Goal: Task Accomplishment & Management: Use online tool/utility

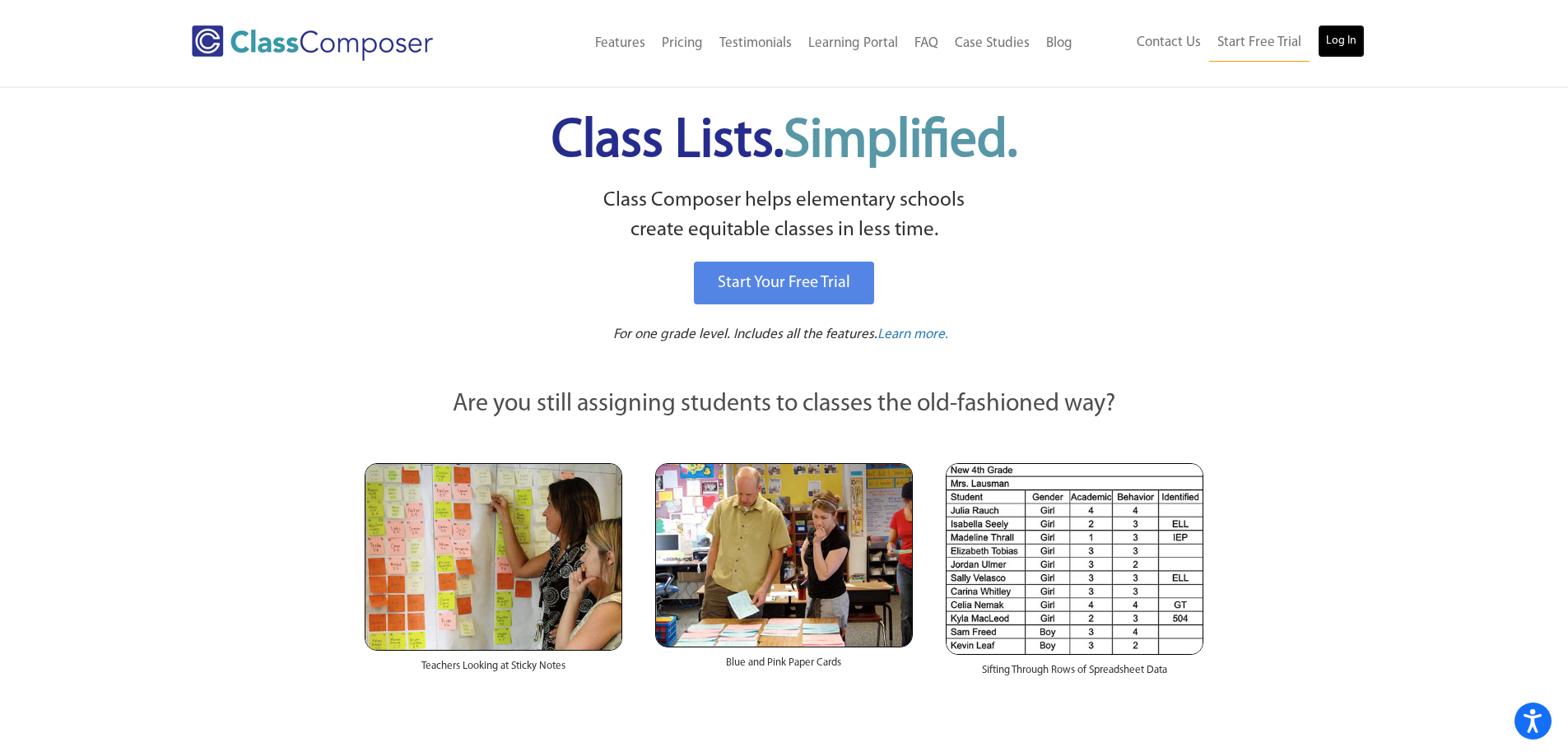
click at [1346, 47] on link "Log In" at bounding box center [1340, 41] width 47 height 33
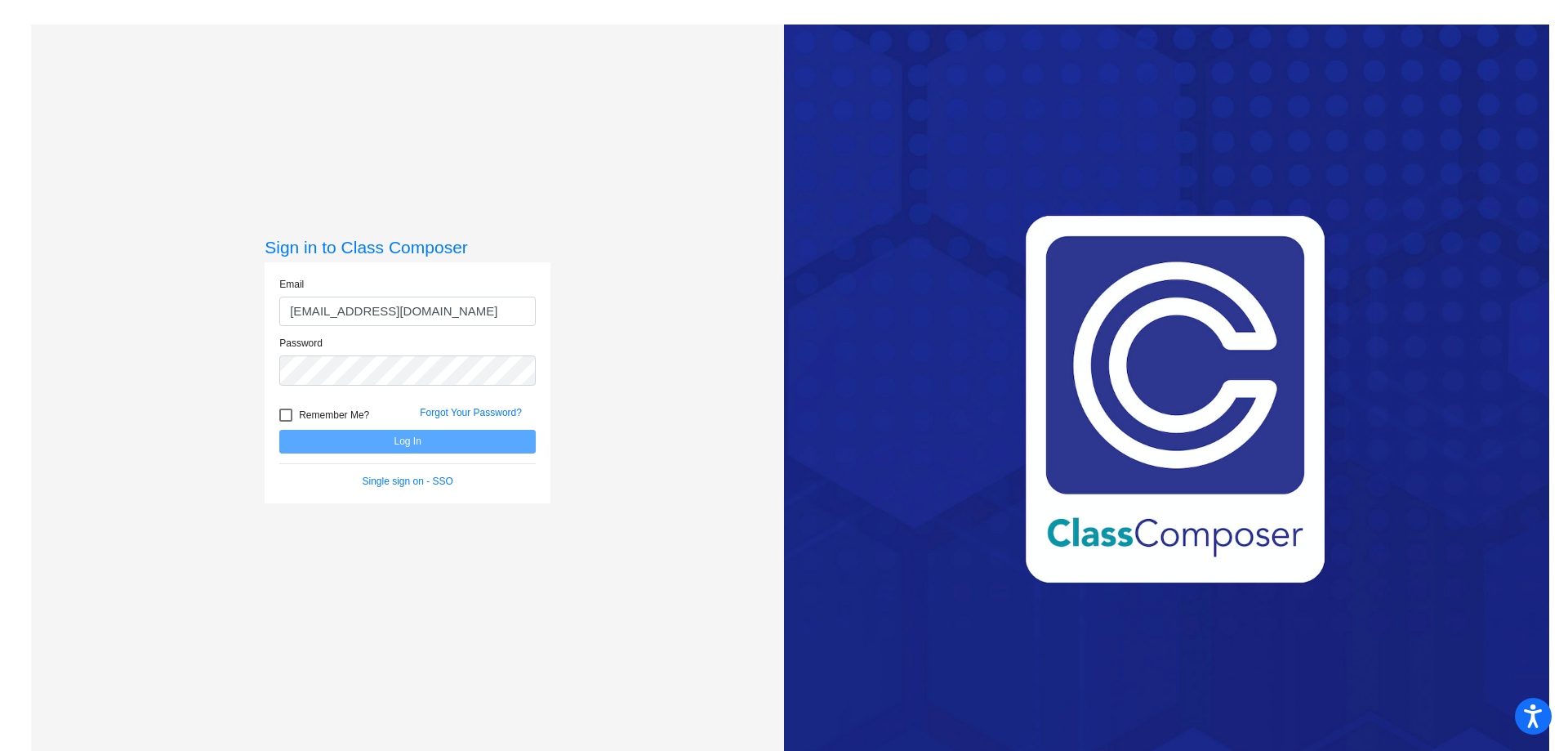
scroll to position [0, 3]
type input "malissa_weatherbie@lkstevens.wednet.edu"
click at [280, 430] on button "Log In" at bounding box center [408, 441] width 257 height 24
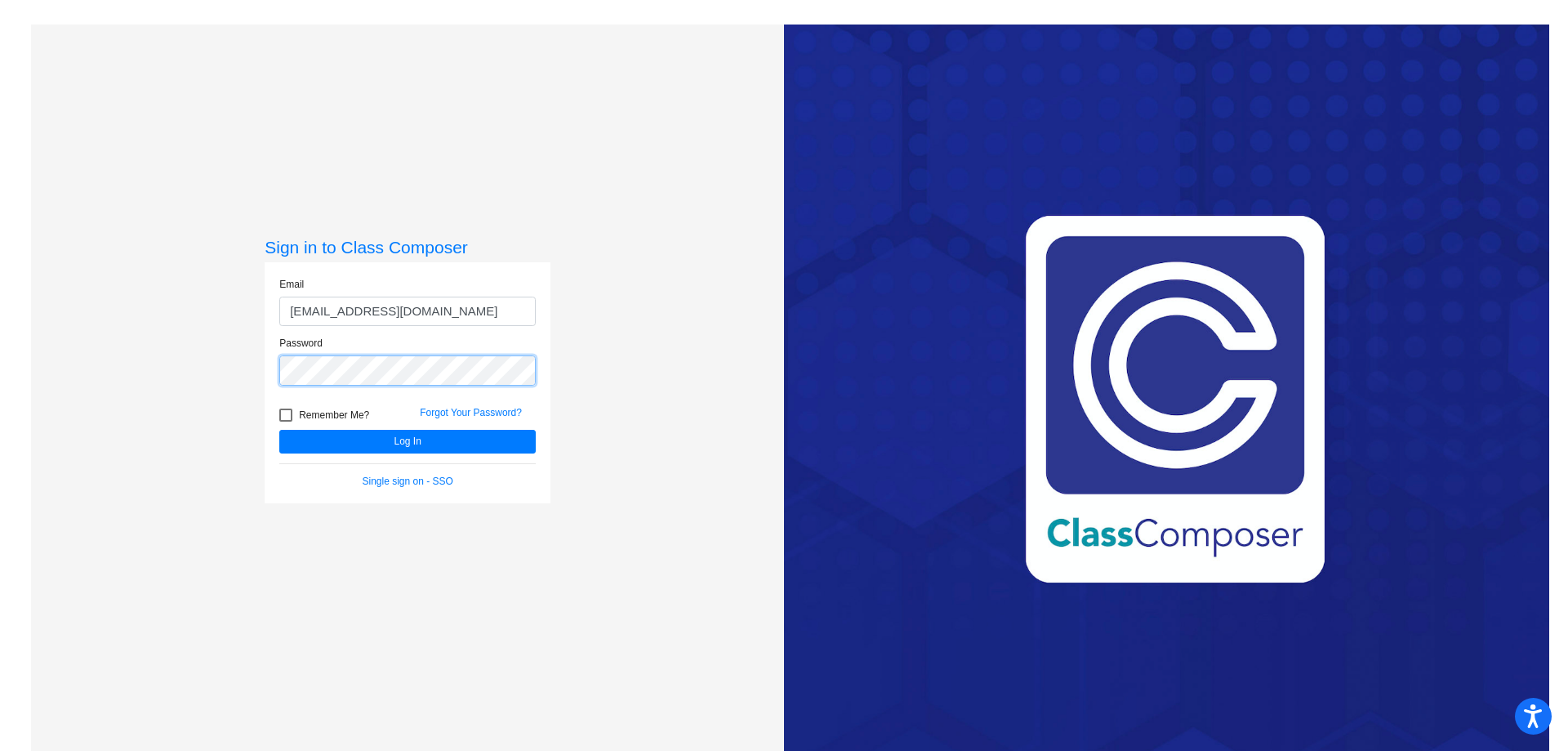
click at [280, 430] on button "Log In" at bounding box center [408, 441] width 257 height 24
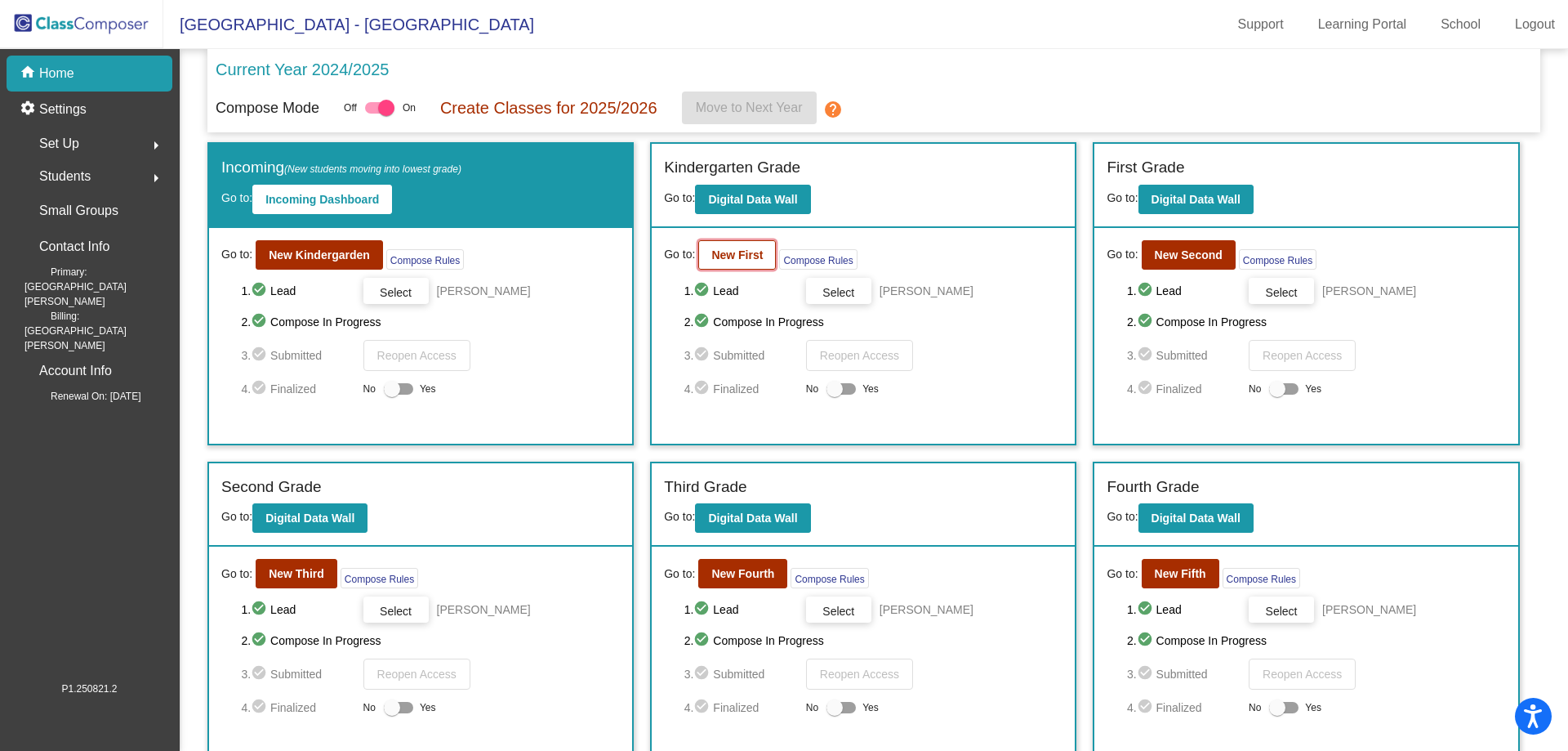
click at [740, 255] on b "New First" at bounding box center [737, 255] width 52 height 13
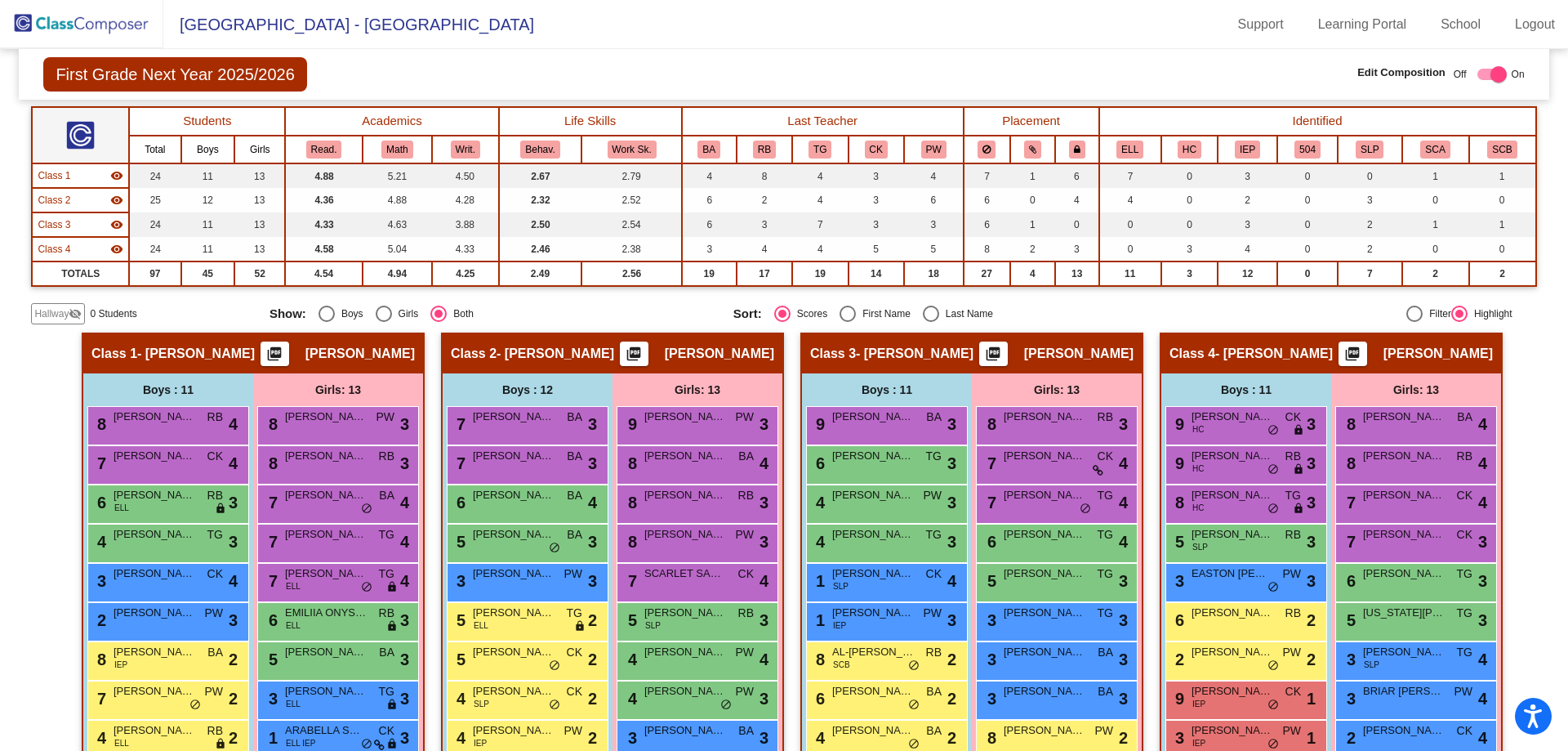
scroll to position [292, 0]
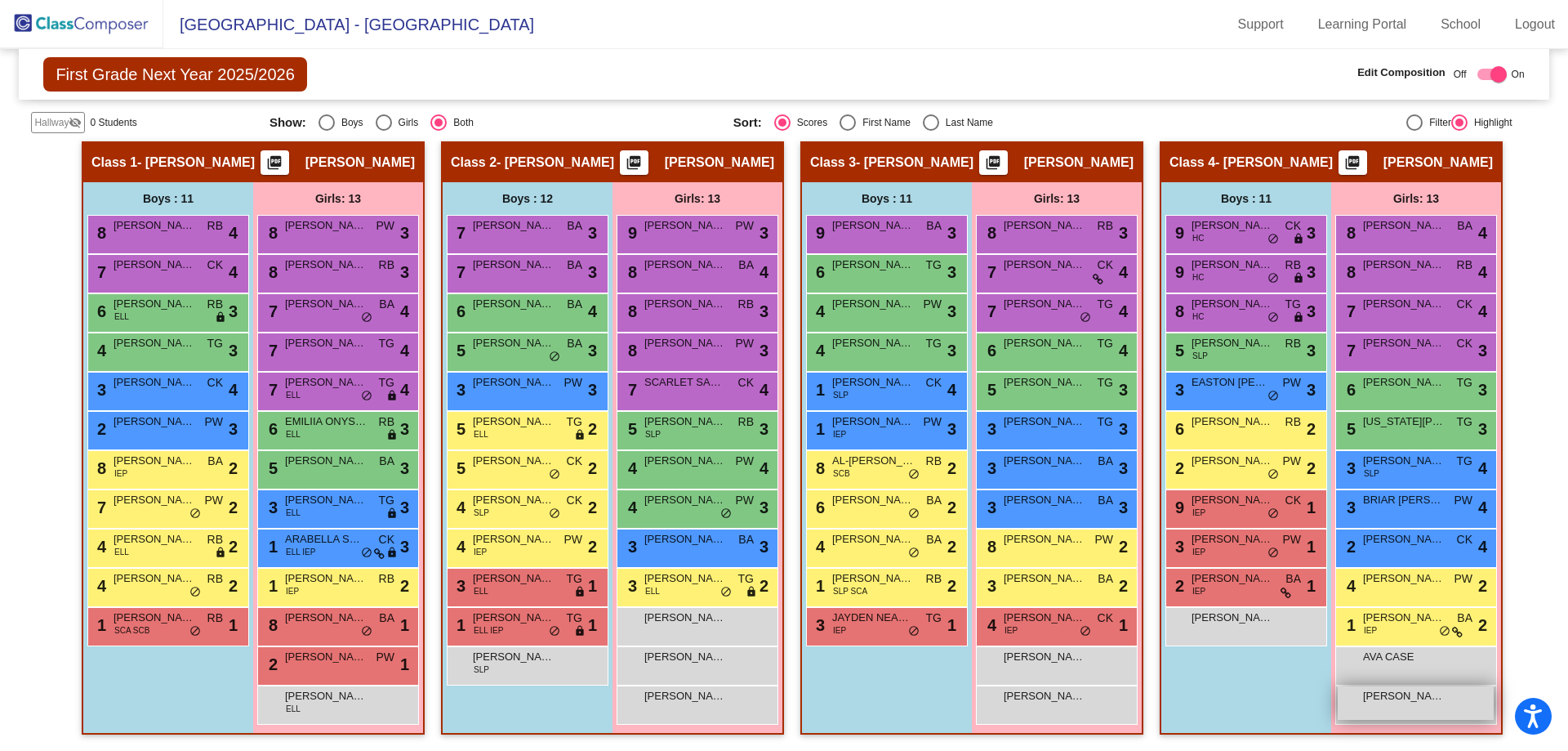
click at [1392, 702] on span "KARINA MARETSKIY" at bounding box center [1405, 696] width 82 height 16
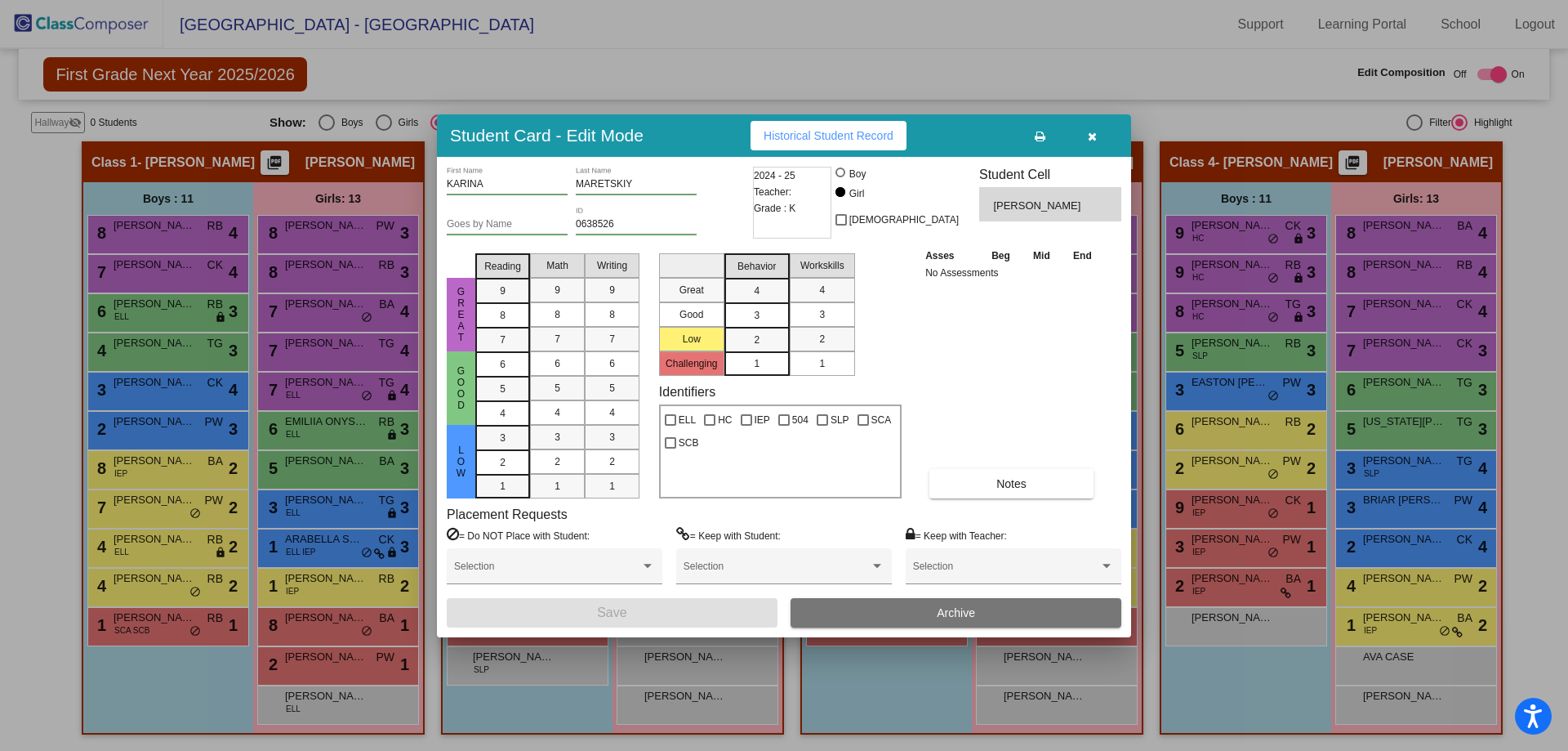
click at [1091, 133] on icon "button" at bounding box center [1091, 137] width 9 height 11
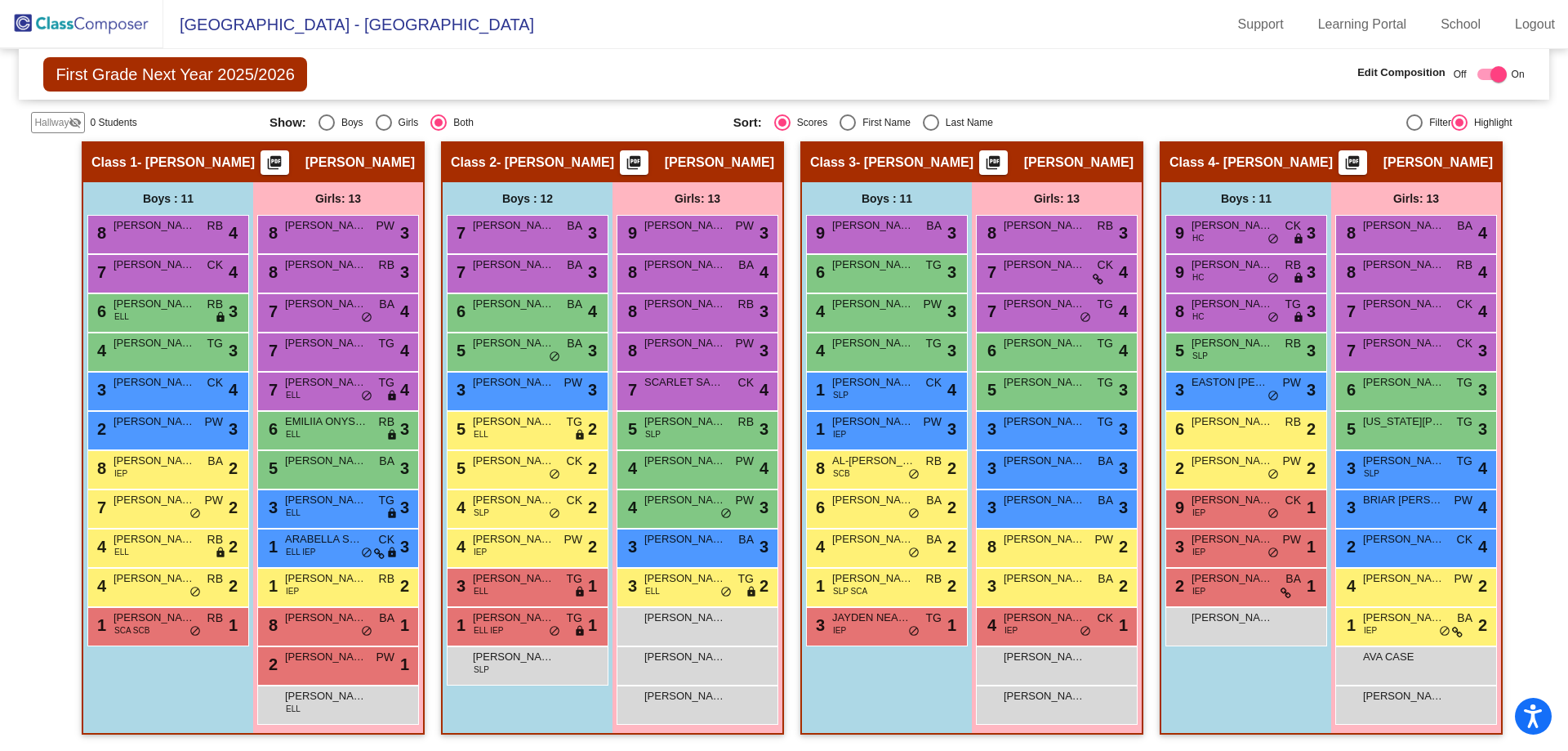
click at [1081, 75] on div "Edit Composition Off On" at bounding box center [1303, 75] width 444 height 21
click at [668, 710] on div "MALIYAH HARRIS lock do_not_disturb_alt" at bounding box center [696, 703] width 156 height 33
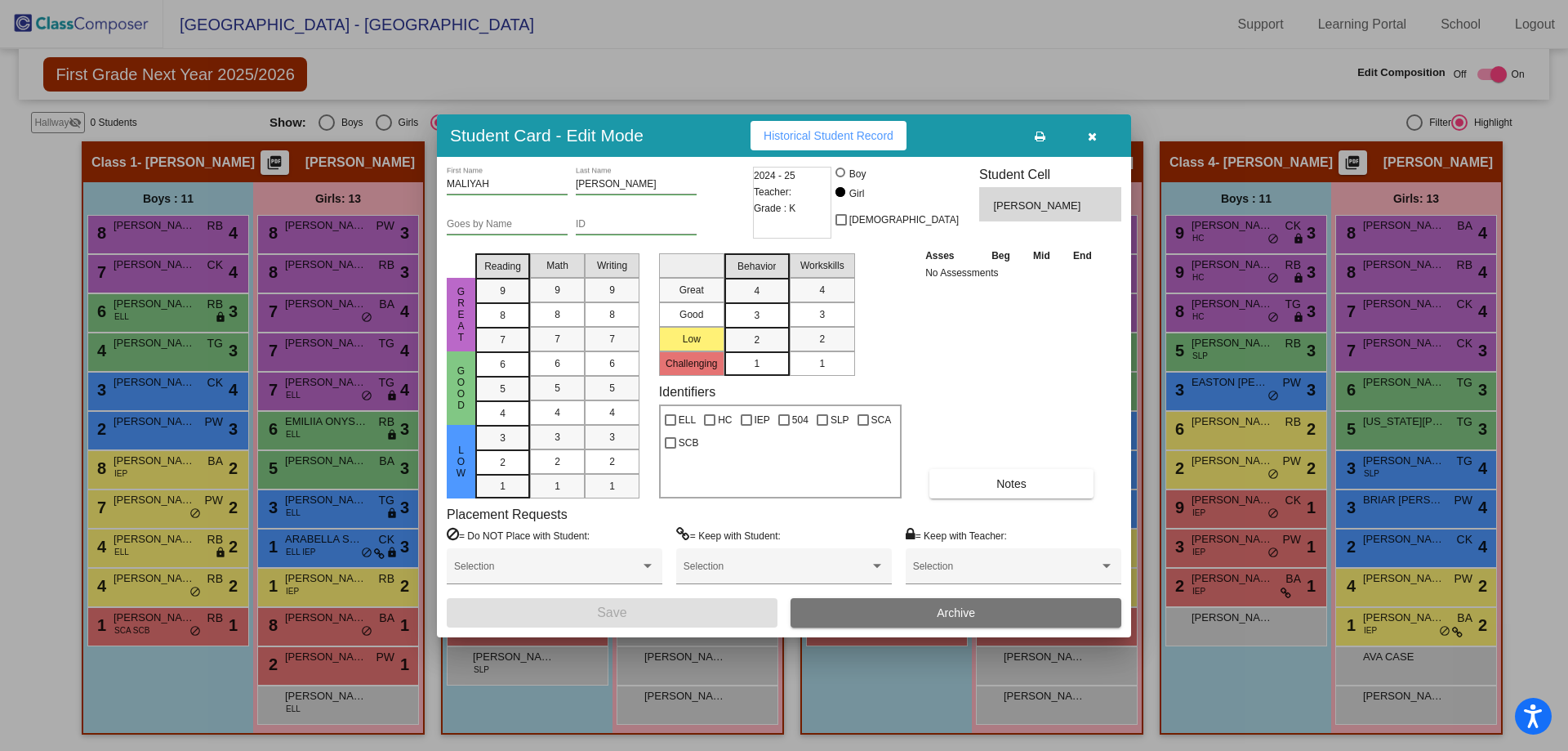
click at [1100, 139] on button "button" at bounding box center [1091, 136] width 53 height 30
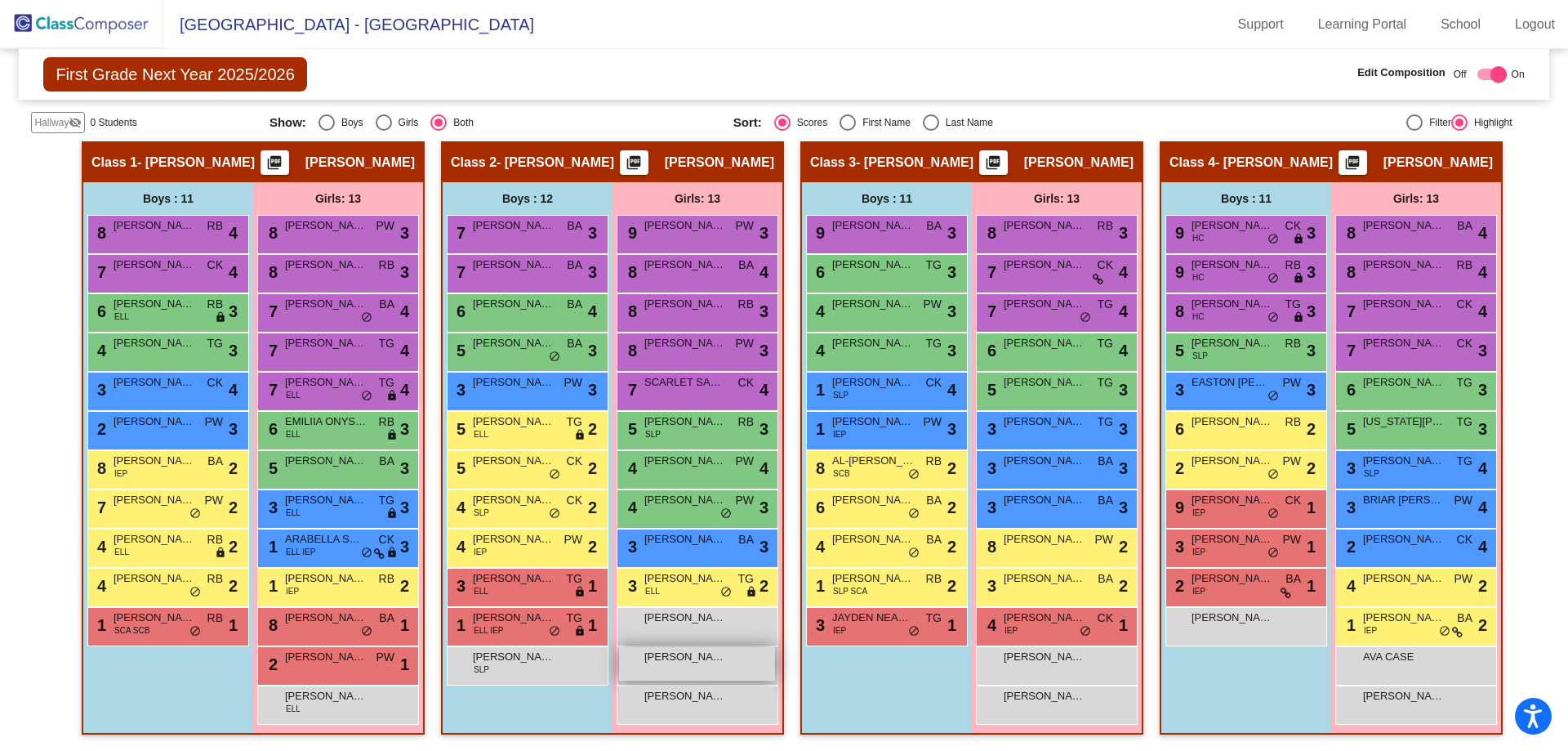
click at [701, 658] on span "ALAIA PAYNE" at bounding box center [686, 656] width 82 height 16
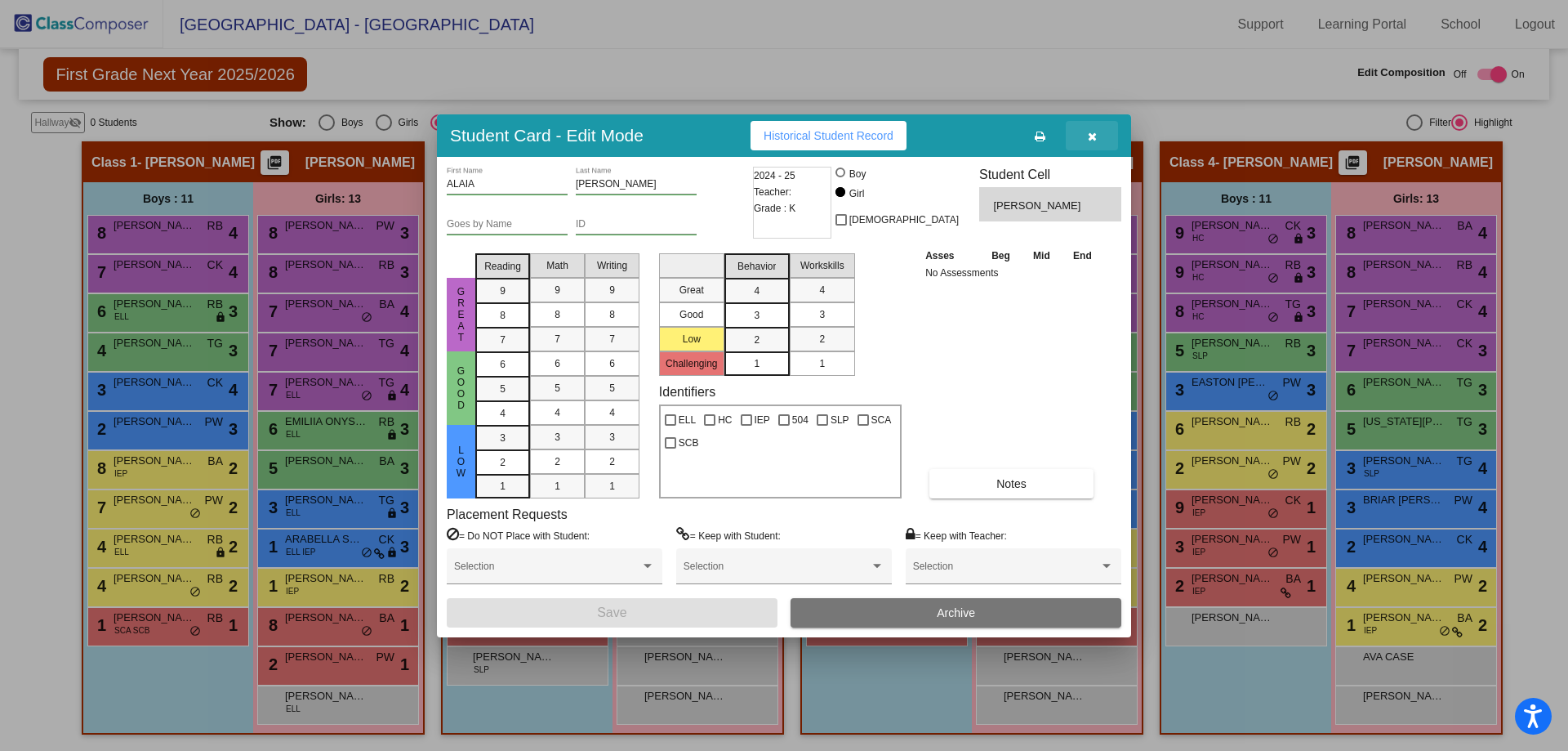
click at [1094, 133] on icon "button" at bounding box center [1091, 137] width 9 height 11
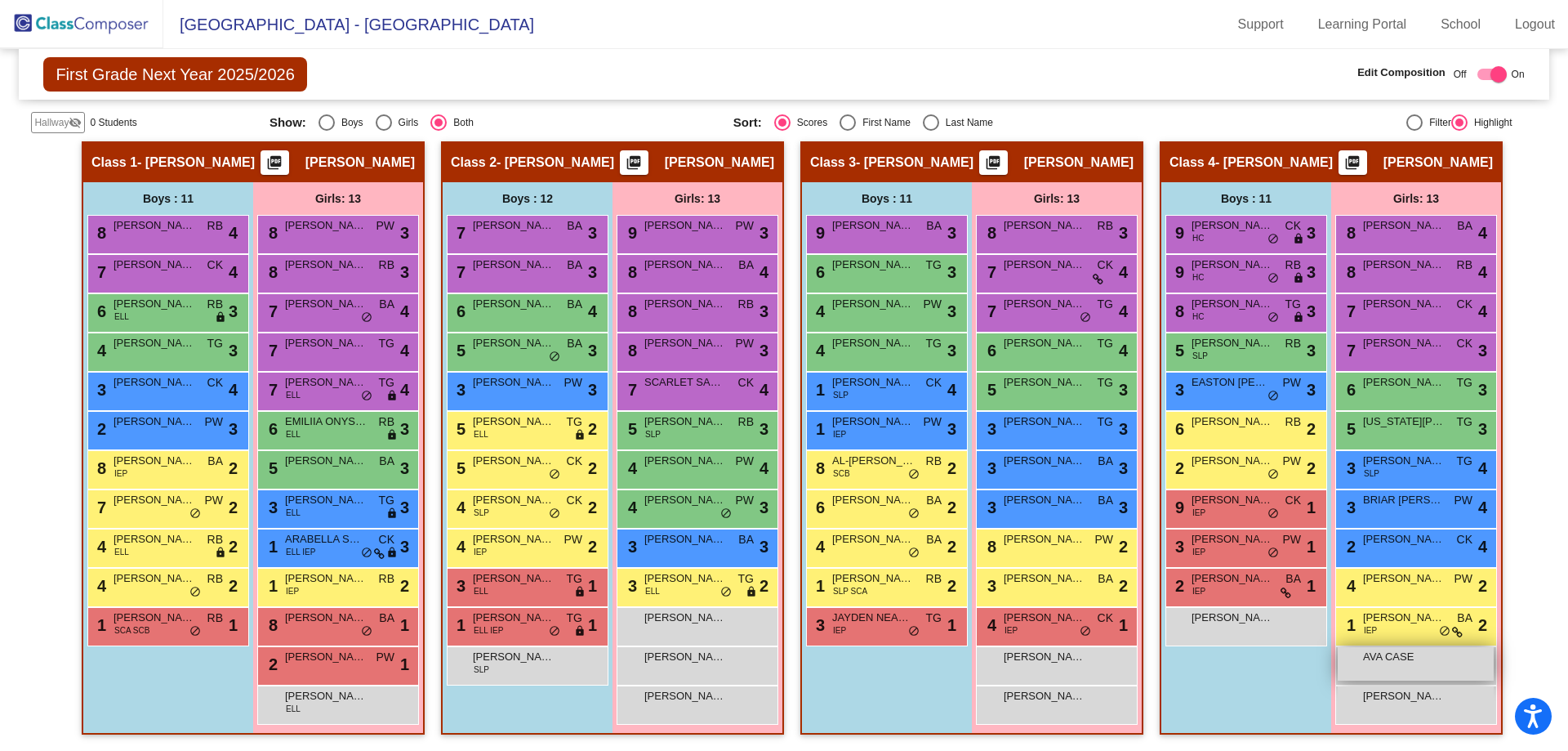
click at [1381, 669] on div "AVA CASE lock do_not_disturb_alt" at bounding box center [1415, 663] width 156 height 33
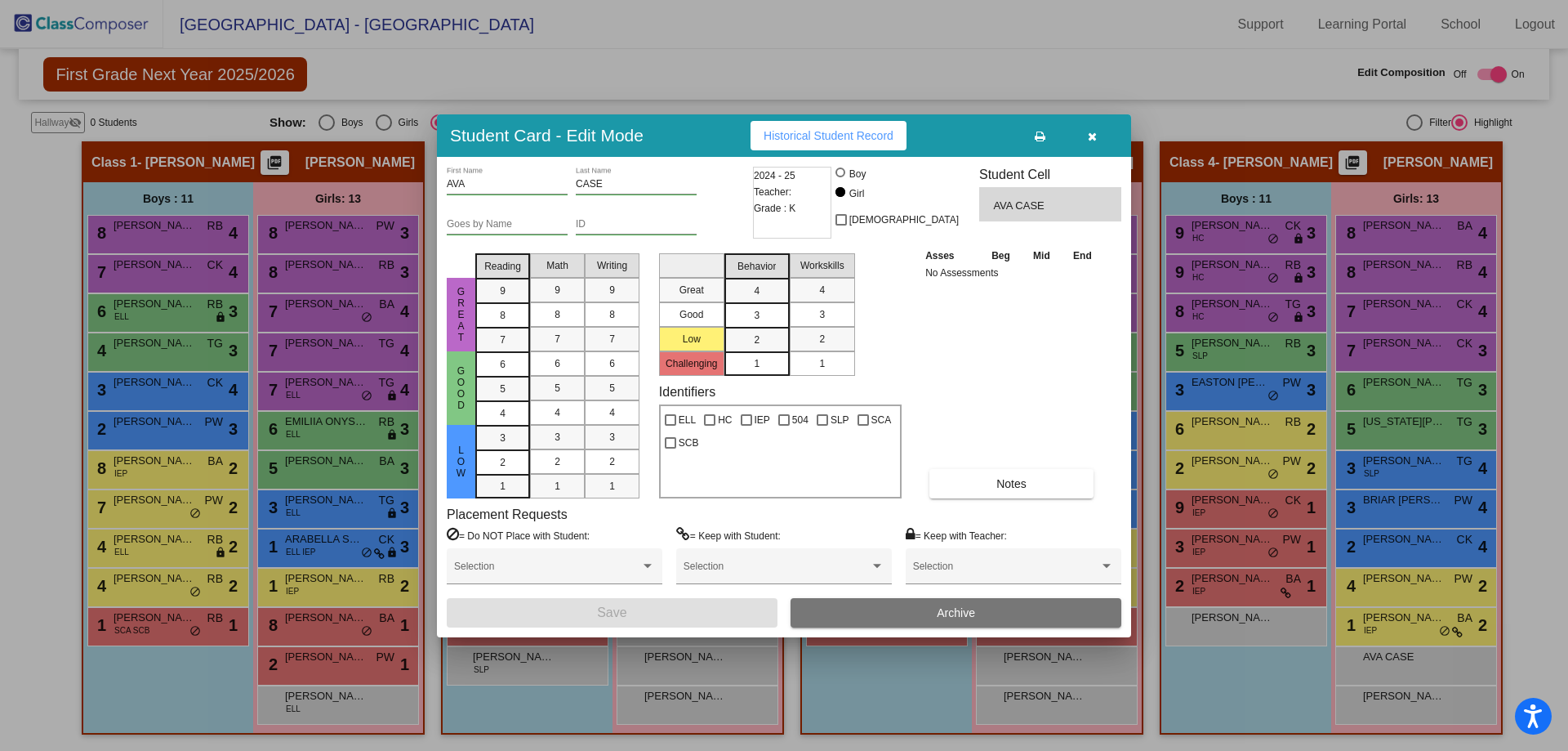
click at [1085, 139] on button "button" at bounding box center [1091, 136] width 53 height 30
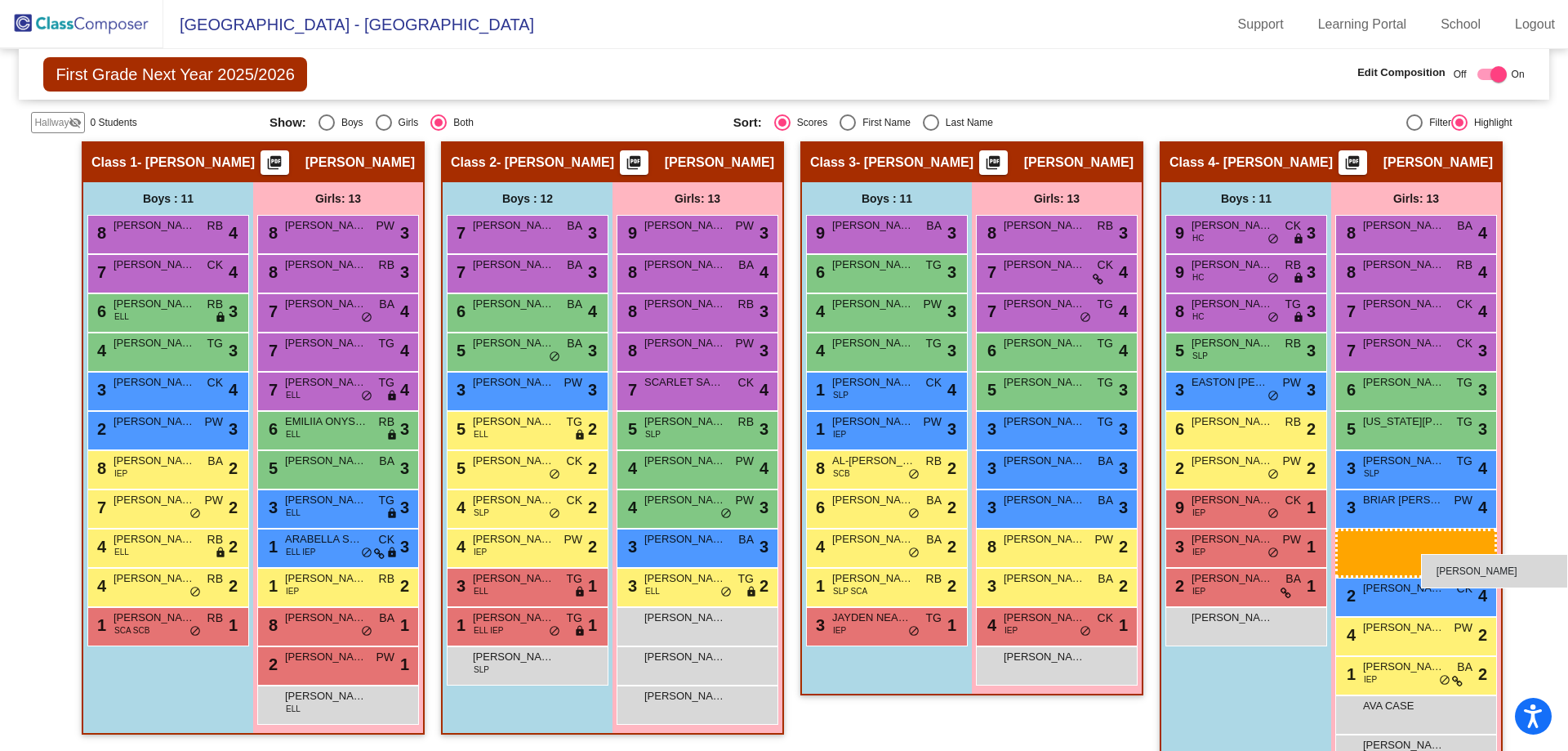
drag, startPoint x: 1070, startPoint y: 712, endPoint x: 1421, endPoint y: 554, distance: 384.9
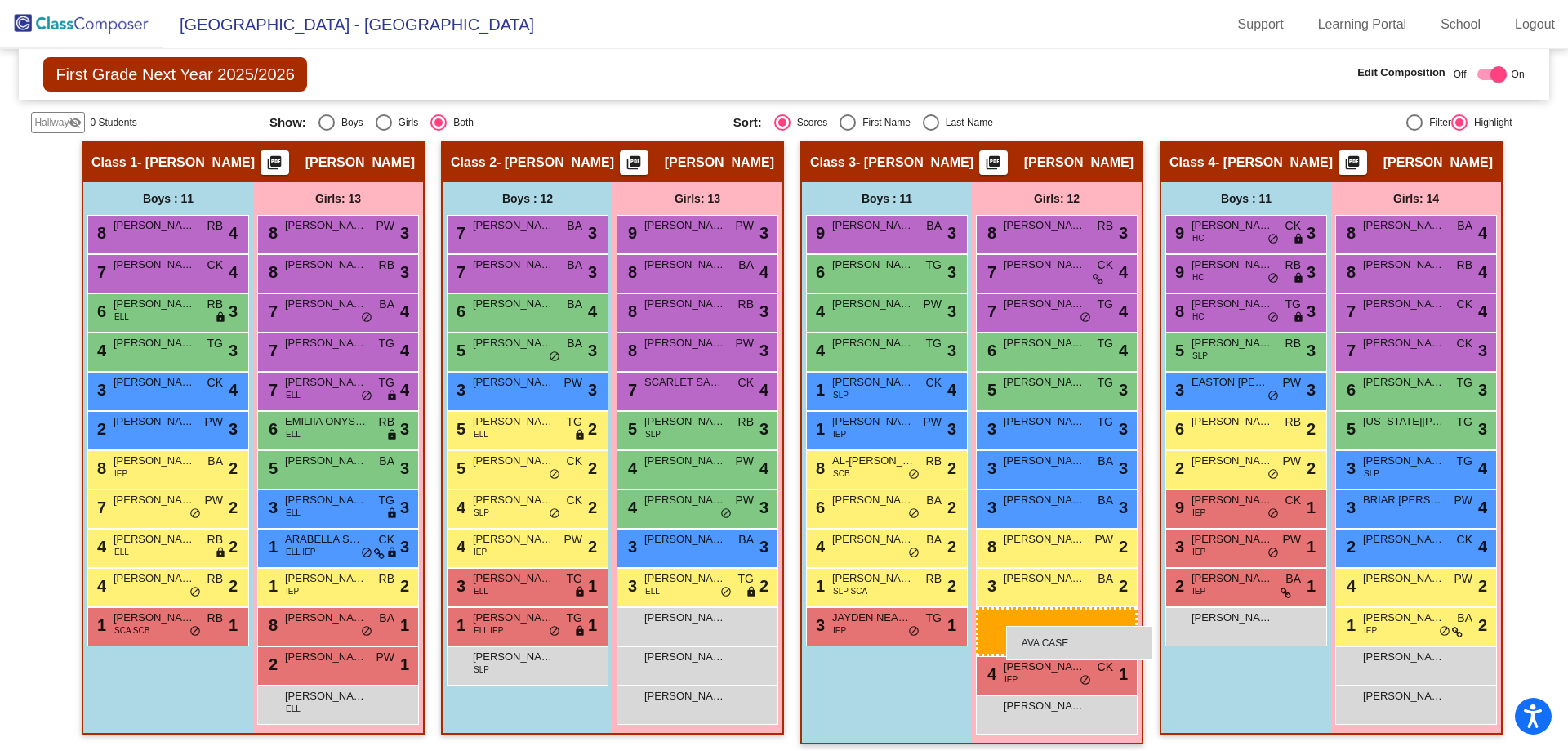
drag, startPoint x: 1405, startPoint y: 659, endPoint x: 1006, endPoint y: 626, distance: 400.4
